Goal: Register for event/course

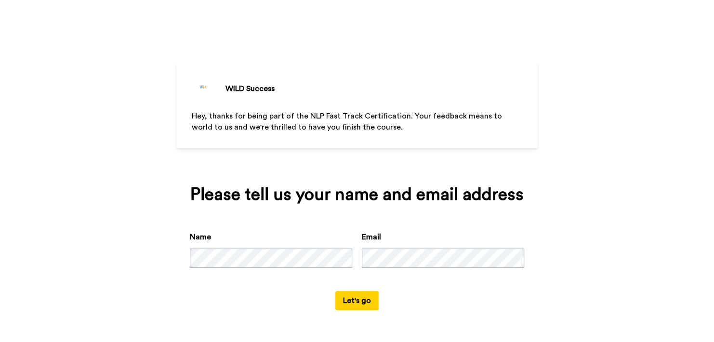
click at [352, 302] on button "Let's go" at bounding box center [357, 300] width 43 height 19
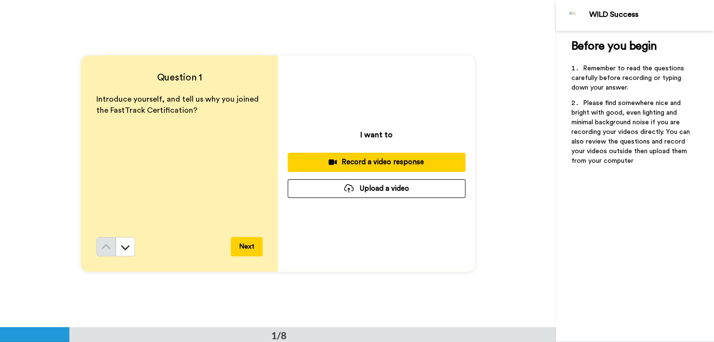
click at [241, 243] on button "Next" at bounding box center [247, 246] width 32 height 19
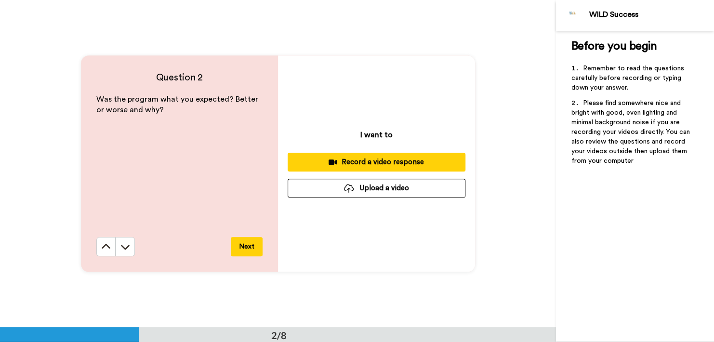
scroll to position [328, 0]
click at [240, 242] on button "Next" at bounding box center [247, 246] width 32 height 19
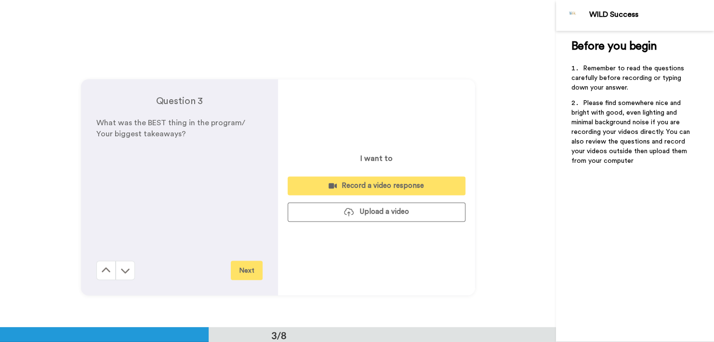
scroll to position [656, 0]
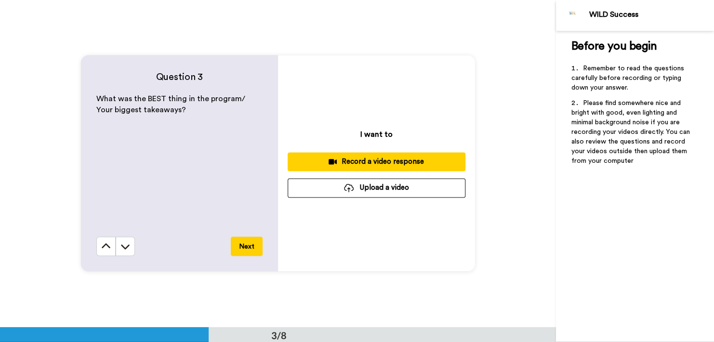
click at [240, 242] on button "Next" at bounding box center [247, 246] width 32 height 19
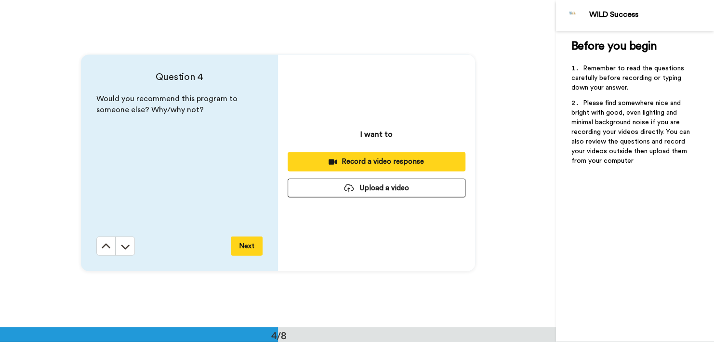
scroll to position [983, 0]
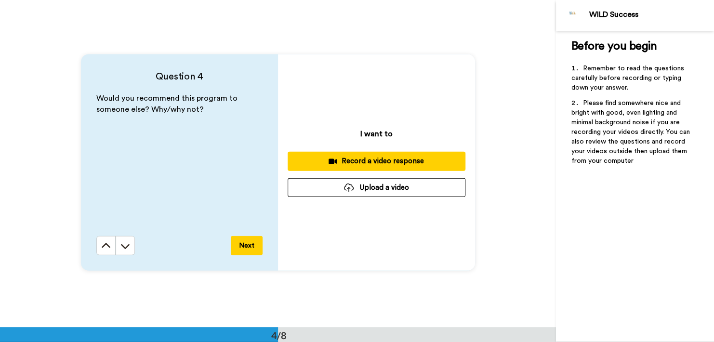
click at [240, 242] on button "Next" at bounding box center [247, 245] width 32 height 19
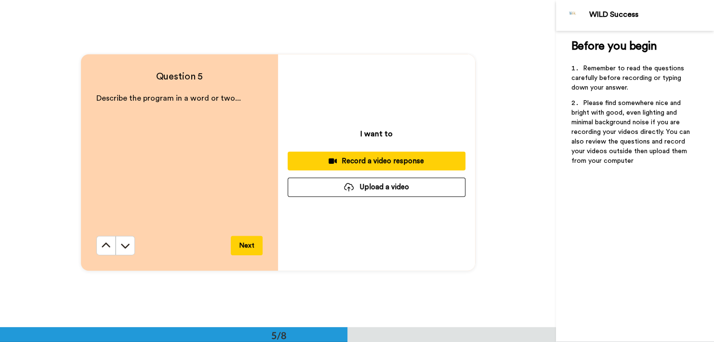
click at [242, 242] on button "Next" at bounding box center [247, 245] width 32 height 19
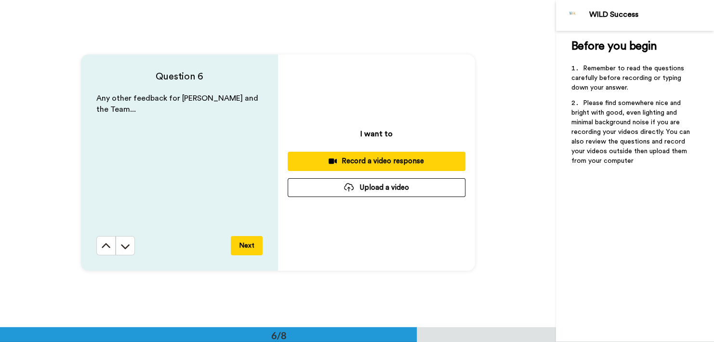
click at [243, 242] on button "Next" at bounding box center [247, 245] width 32 height 19
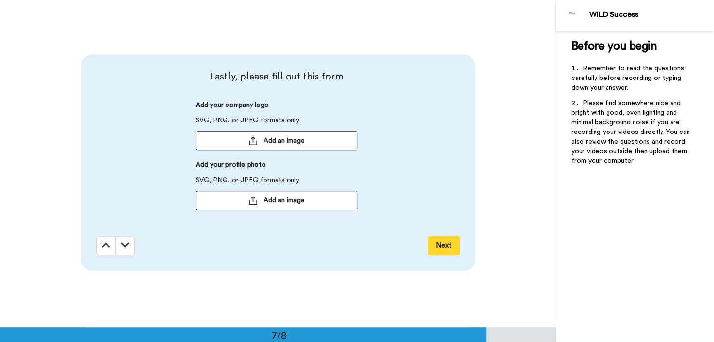
scroll to position [1966, 0]
click at [244, 242] on div "Next" at bounding box center [278, 245] width 364 height 19
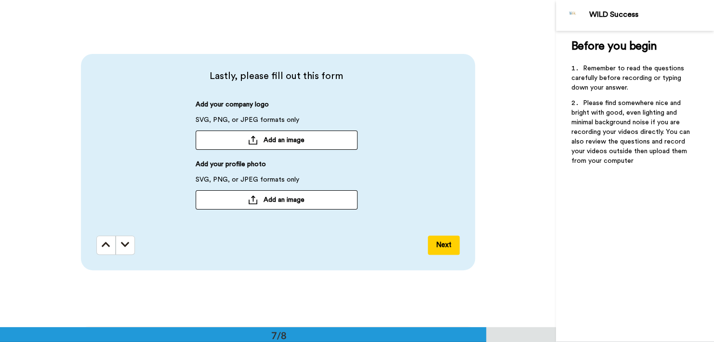
click at [444, 242] on button "Next" at bounding box center [444, 245] width 32 height 19
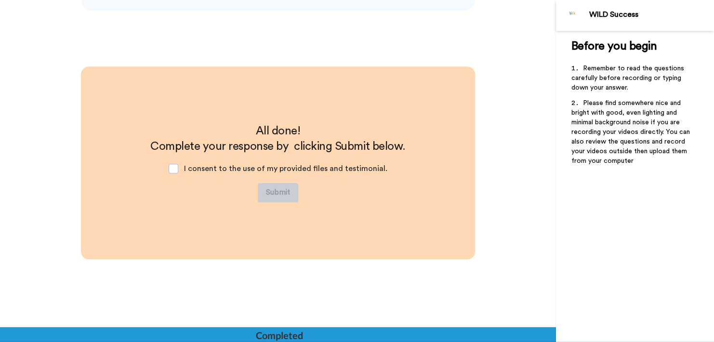
scroll to position [2227, 0]
